Goal: Check status

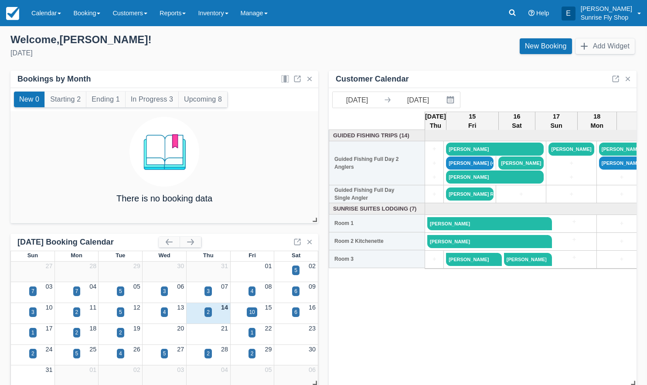
scroll to position [1, 0]
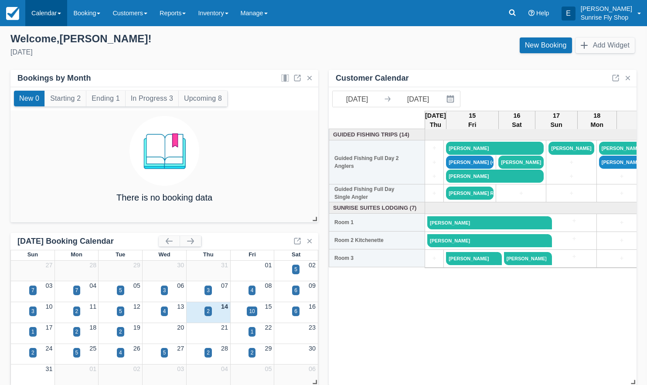
click at [45, 10] on link "Calendar" at bounding box center [46, 13] width 42 height 26
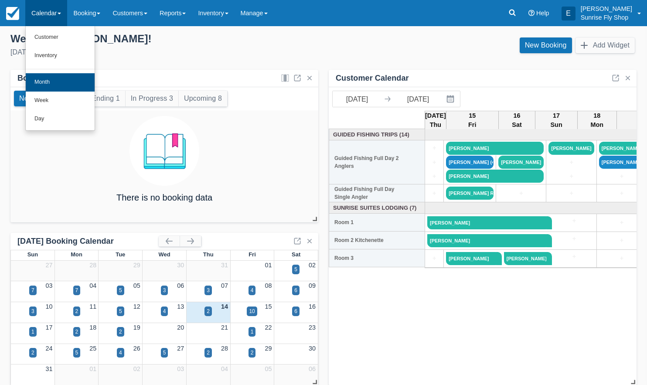
click at [42, 85] on link "Month" at bounding box center [60, 82] width 69 height 18
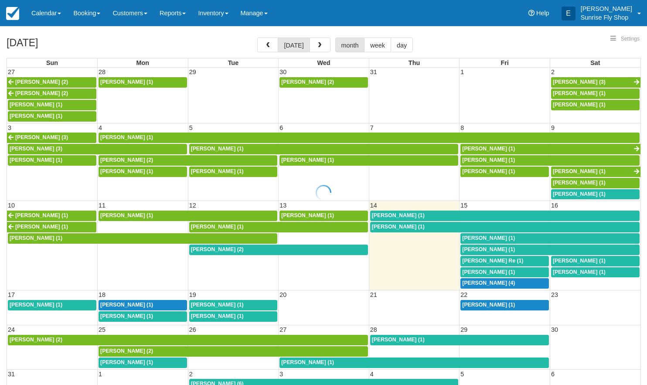
select select
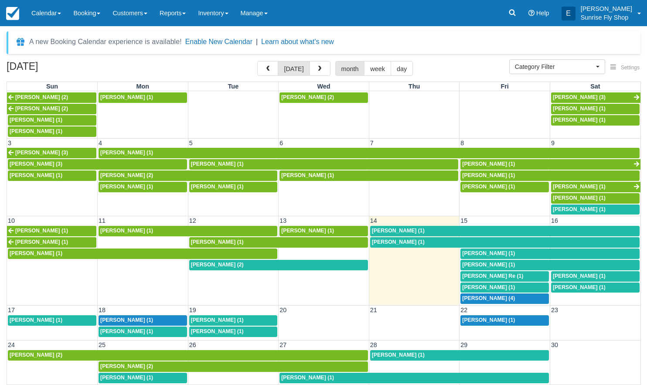
scroll to position [8, 0]
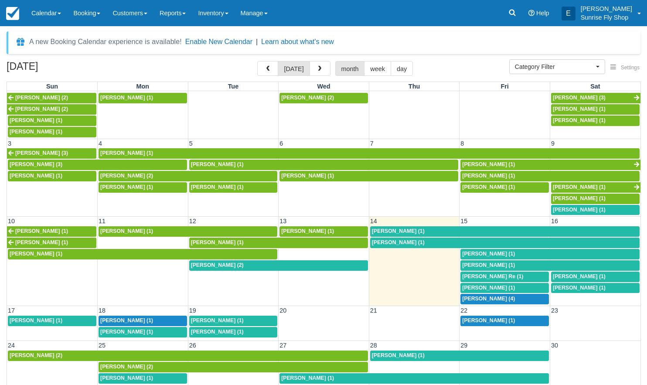
click at [478, 273] on span "Dean Re (1)" at bounding box center [492, 276] width 61 height 6
